Goal: Find specific page/section: Find specific page/section

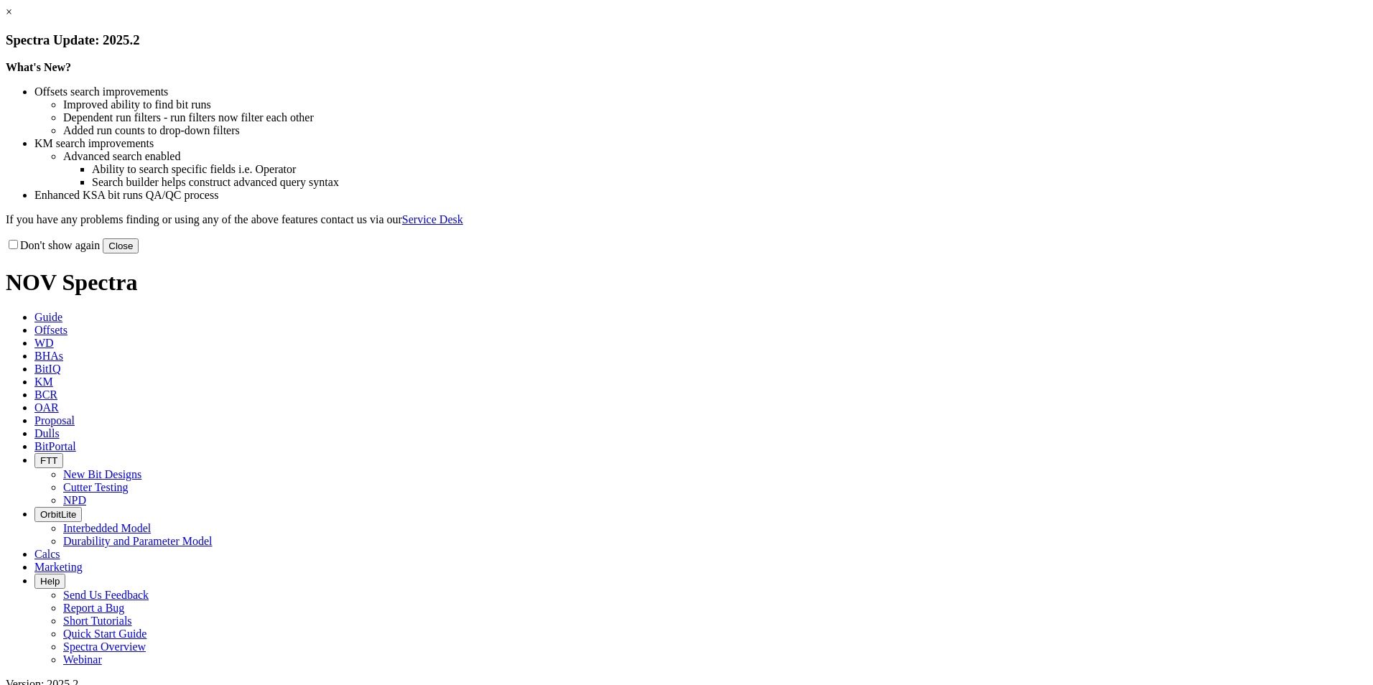
click at [139, 253] on button "Close" at bounding box center [121, 245] width 36 height 15
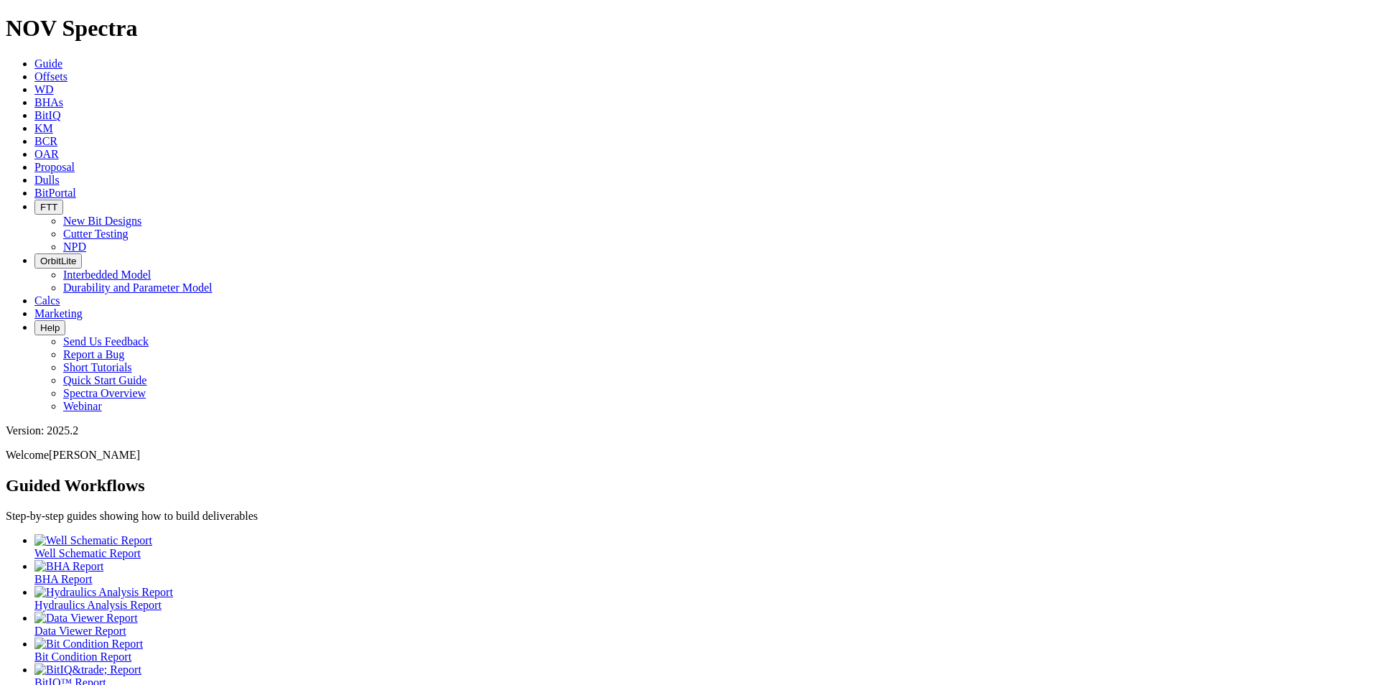
click at [60, 174] on span "Dulls" at bounding box center [46, 180] width 25 height 12
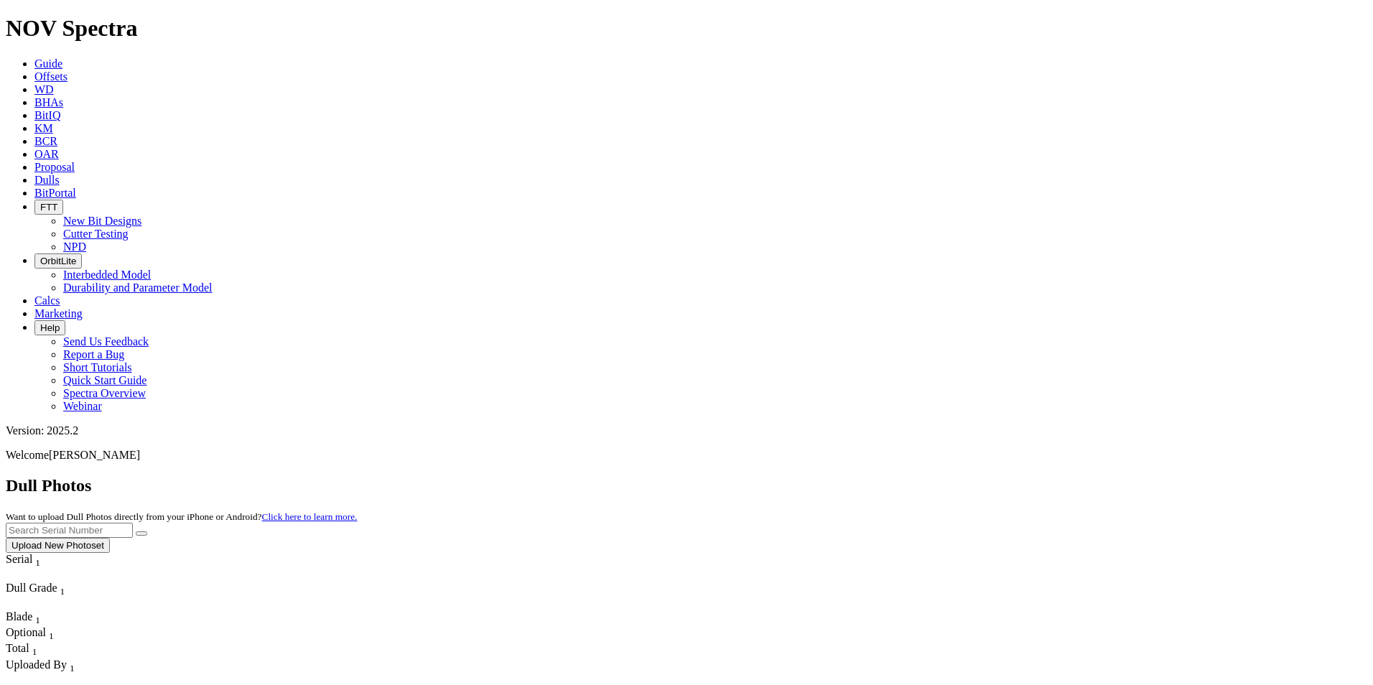
click at [133, 523] on input "text" at bounding box center [69, 530] width 127 height 15
paste input "A314303"
type input "A314303"
click at [141, 533] on icon "submit" at bounding box center [141, 533] width 0 height 0
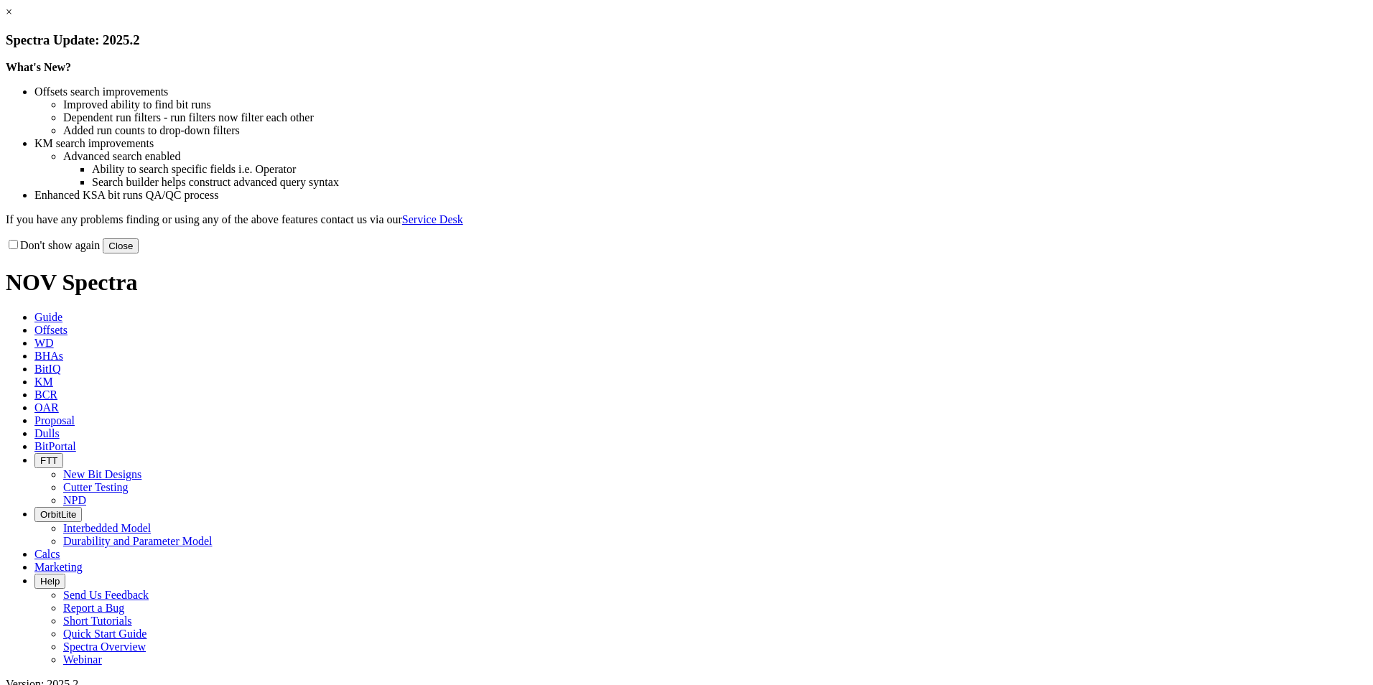
select select "Cutter"
